Goal: Task Accomplishment & Management: Complete application form

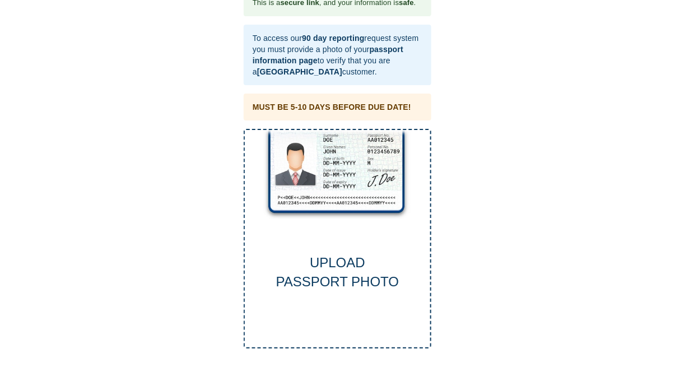
scroll to position [22, 0]
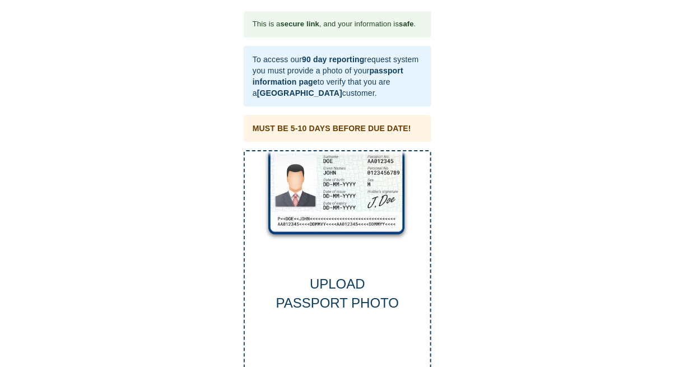
click at [342, 272] on div "UPLOAD PASSPORT PHOTO" at bounding box center [338, 260] width 188 height 220
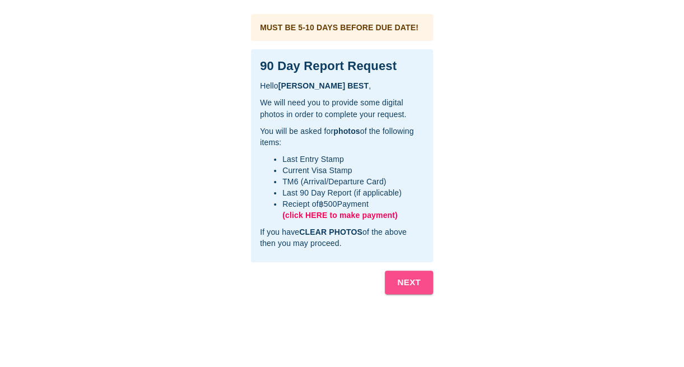
click at [415, 283] on b "NEXT" at bounding box center [409, 282] width 24 height 15
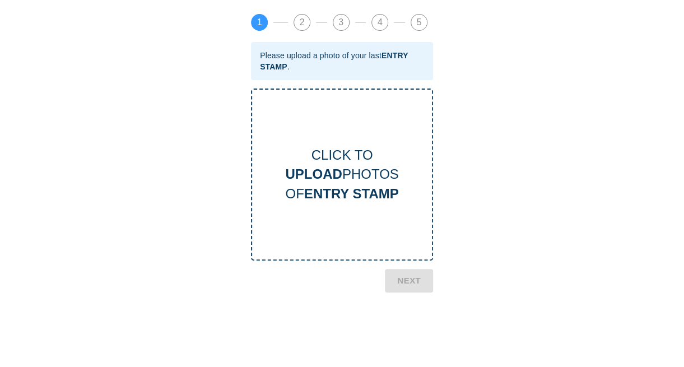
click at [342, 172] on div "CLICK TO UPLOAD PHOTOS OF ENTRY STAMP" at bounding box center [342, 175] width 180 height 58
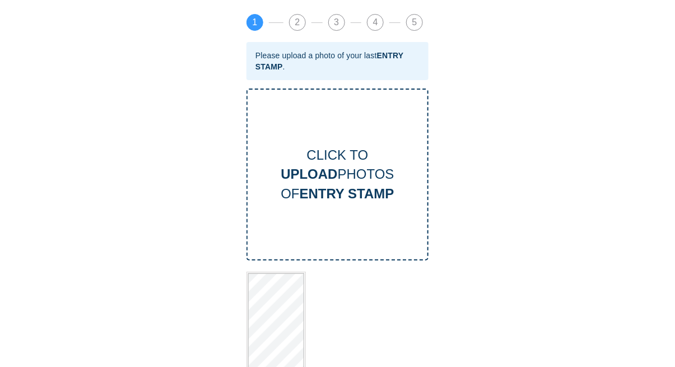
scroll to position [63, 0]
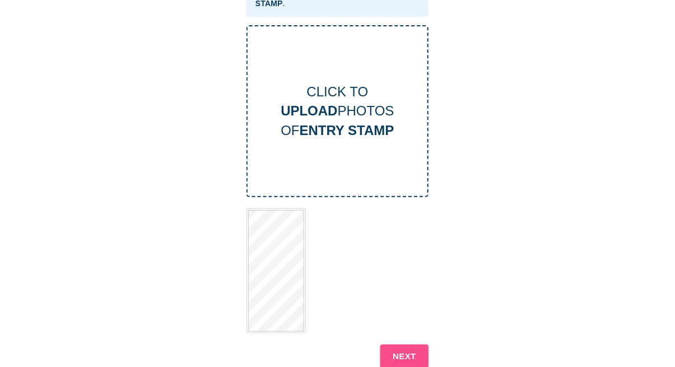
click at [405, 353] on b "NEXT" at bounding box center [405, 356] width 24 height 15
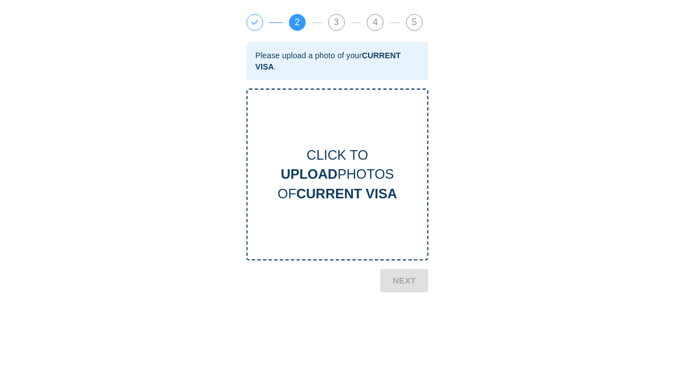
scroll to position [0, 0]
click at [373, 200] on b "CURRENT VISA" at bounding box center [351, 193] width 101 height 15
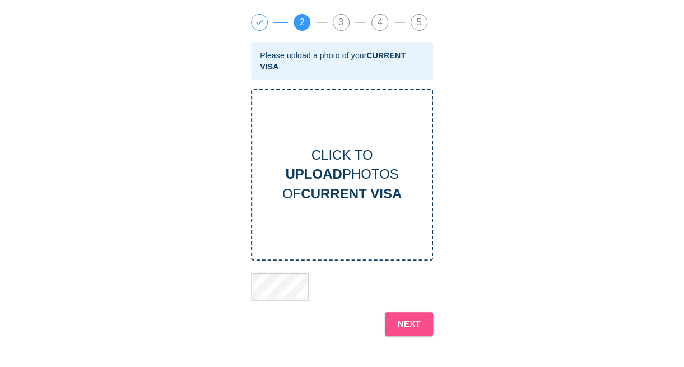
click at [413, 326] on b "NEXT" at bounding box center [409, 324] width 24 height 15
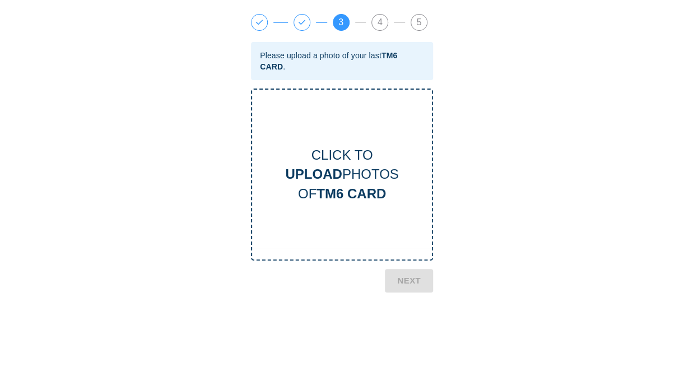
click at [380, 20] on span "4" at bounding box center [380, 23] width 16 height 16
click at [334, 158] on div "CLICK TO UPLOAD PHOTOS OF TM6 CARD" at bounding box center [342, 175] width 180 height 58
click at [411, 257] on html "This is a secure link , and your information is safe . Hello DAVID ANTHONY BEST…" at bounding box center [342, 128] width 684 height 257
click at [389, 244] on div "CLICK TO UPLOAD PHOTOS OF TM6 CARD" at bounding box center [342, 175] width 182 height 172
